Goal: Transaction & Acquisition: Purchase product/service

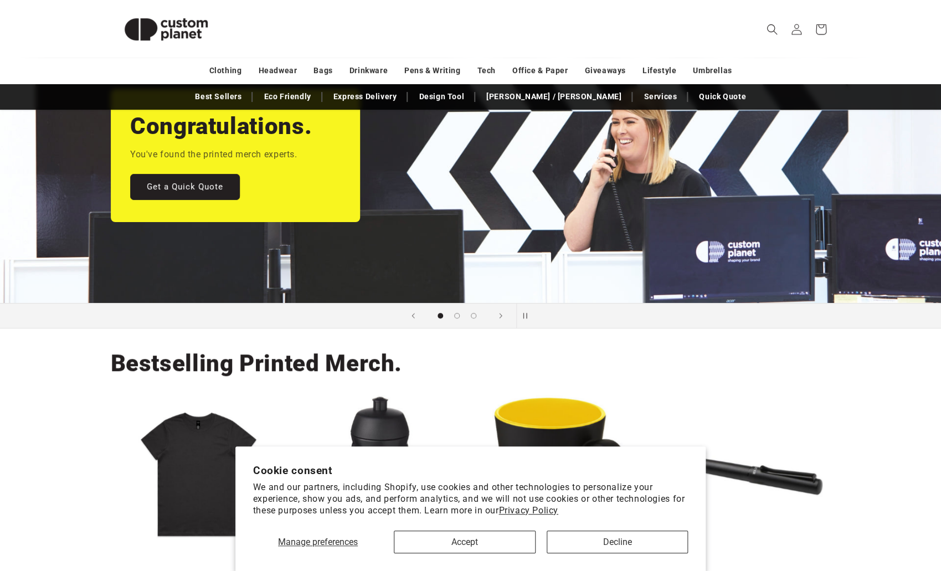
scroll to position [146, 0]
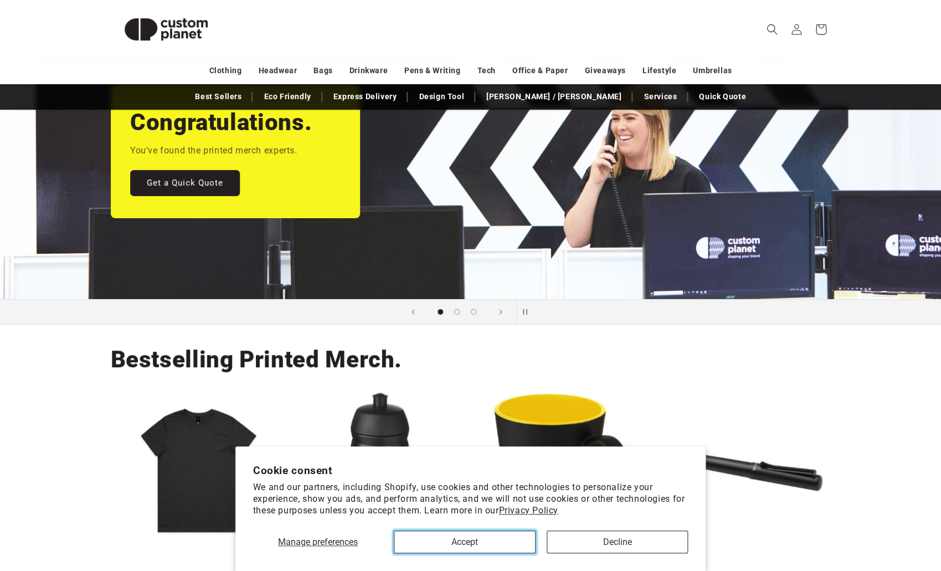
click at [474, 542] on button "Accept" at bounding box center [464, 542] width 141 height 23
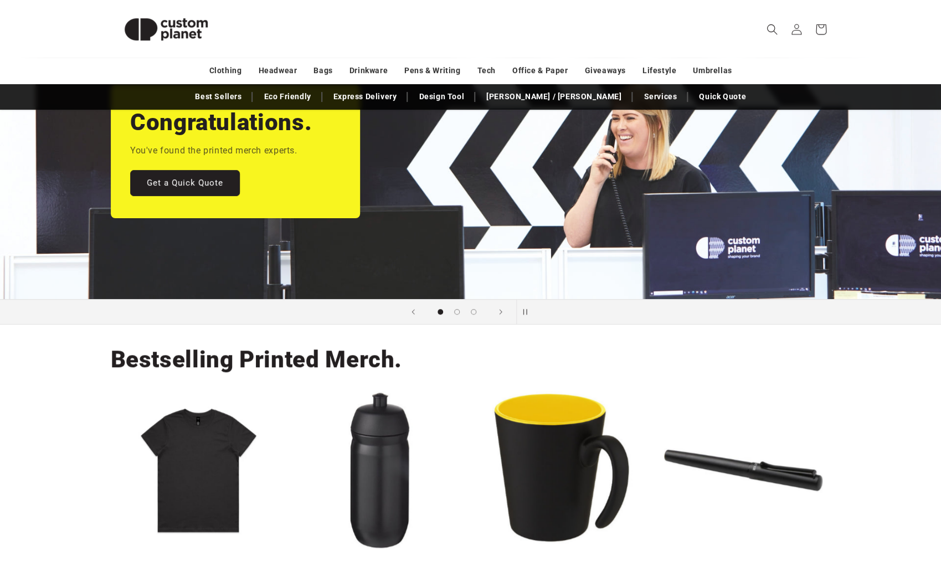
scroll to position [147, 0]
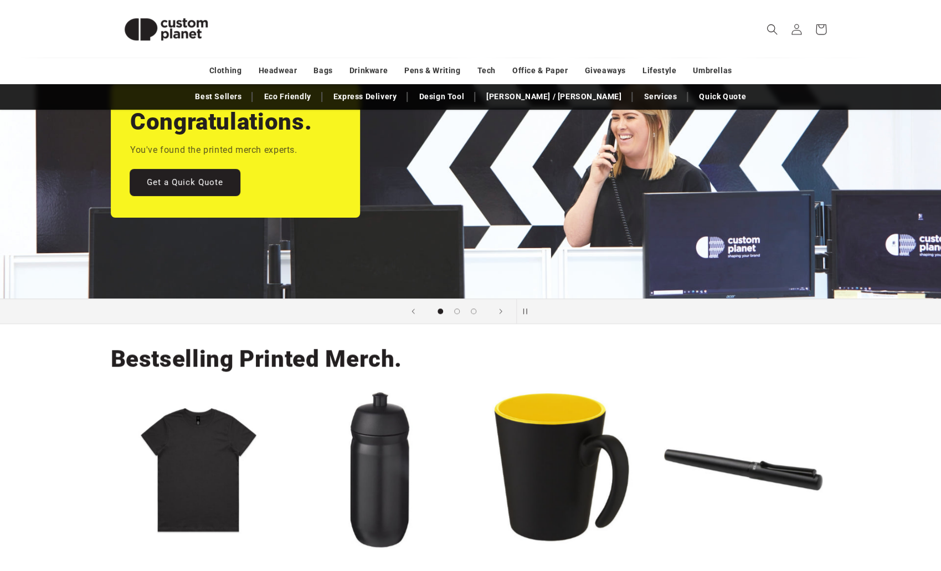
drag, startPoint x: 160, startPoint y: 181, endPoint x: 165, endPoint y: 204, distance: 23.4
click at [160, 181] on link "Get a Quick Quote" at bounding box center [185, 183] width 110 height 26
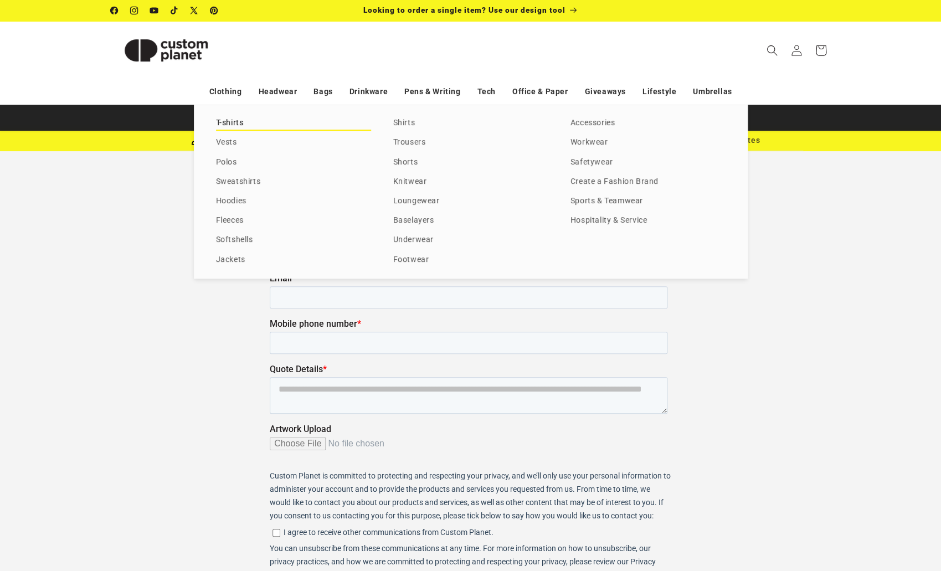
click at [223, 122] on link "T-shirts" at bounding box center [293, 123] width 155 height 15
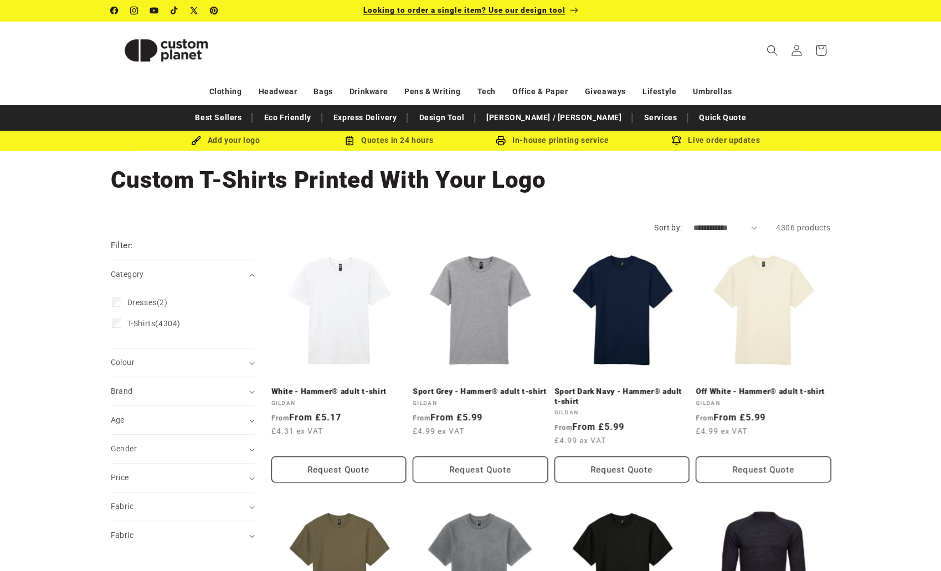
click at [529, 13] on span "Looking to order a single item? Use our design tool" at bounding box center [464, 10] width 202 height 9
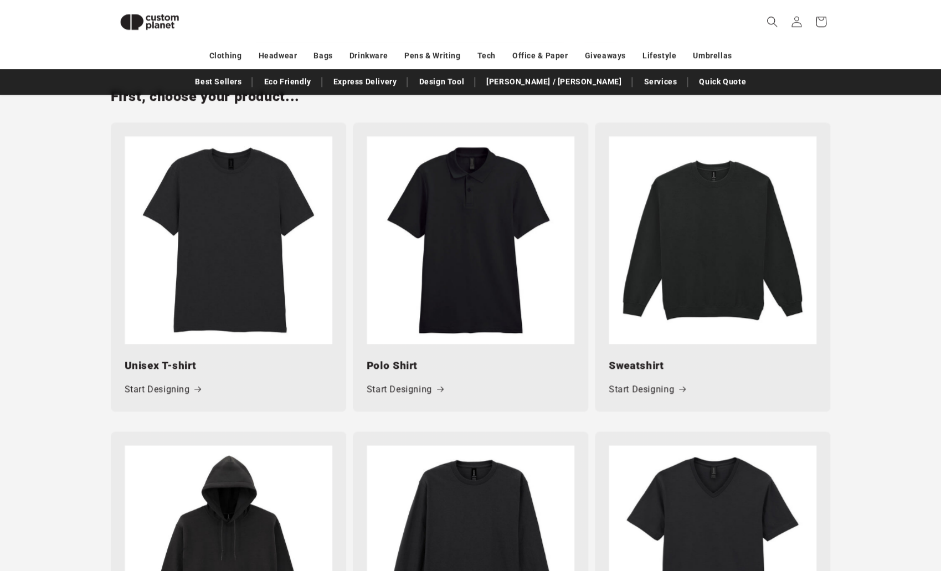
scroll to position [496, 0]
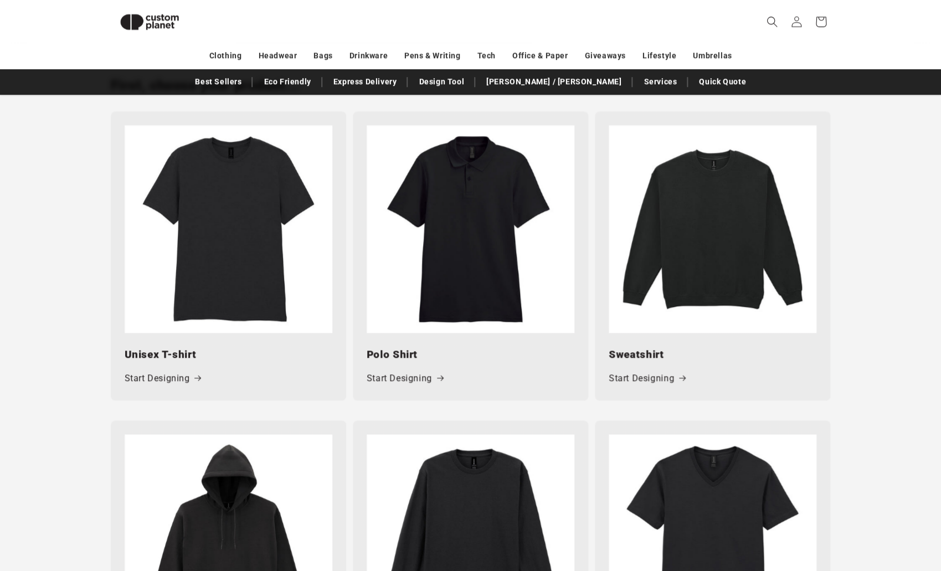
click at [260, 225] on img at bounding box center [229, 229] width 208 height 208
click at [163, 378] on link "Start Designing" at bounding box center [163, 379] width 76 height 16
